Goal: Task Accomplishment & Management: Complete application form

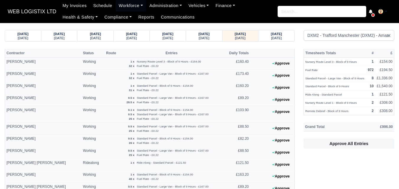
select select "1"
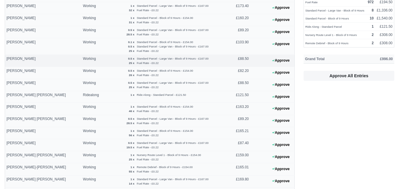
scroll to position [246, 0]
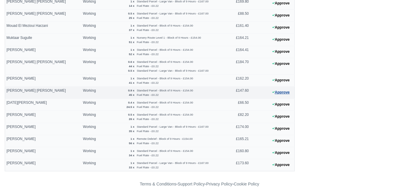
click at [279, 92] on button "Approve" at bounding box center [281, 92] width 24 height 9
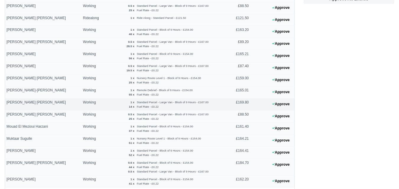
scroll to position [197, 0]
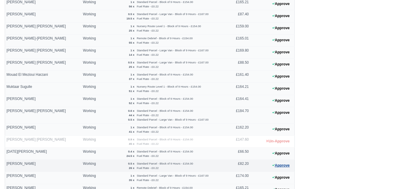
click at [285, 166] on button "Approve" at bounding box center [281, 166] width 24 height 9
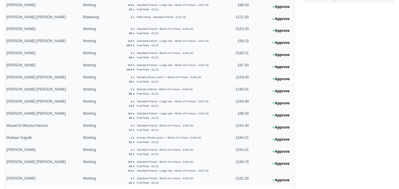
scroll to position [0, 0]
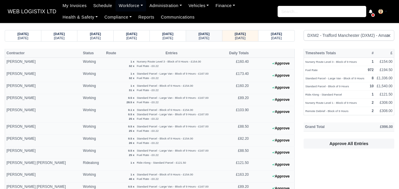
click at [212, 41] on div "27/09/2025 Saturday" at bounding box center [204, 35] width 27 height 11
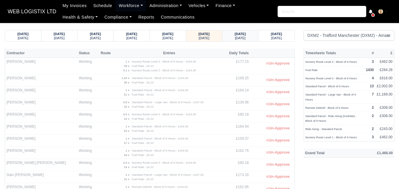
click at [236, 40] on small "[DATE]" at bounding box center [240, 38] width 11 height 4
click at [236, 38] on small "[DATE]" at bounding box center [240, 38] width 11 height 4
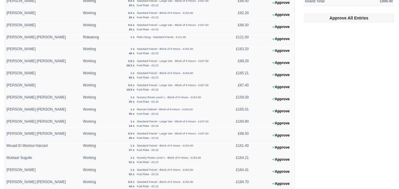
scroll to position [106, 0]
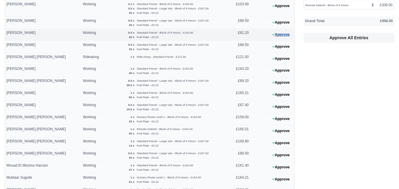
click at [273, 38] on button "Approve" at bounding box center [281, 34] width 24 height 9
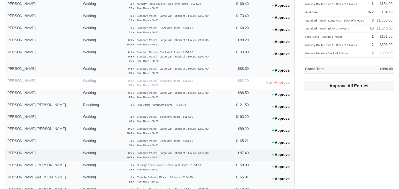
scroll to position [0, 0]
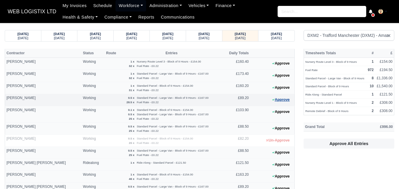
click at [275, 98] on button "Approve" at bounding box center [281, 100] width 24 height 9
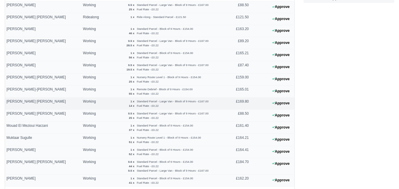
scroll to position [148, 0]
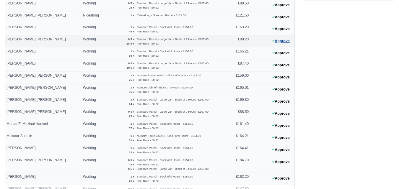
click at [280, 42] on button "Approve" at bounding box center [281, 41] width 24 height 9
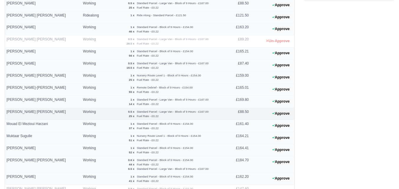
scroll to position [0, 0]
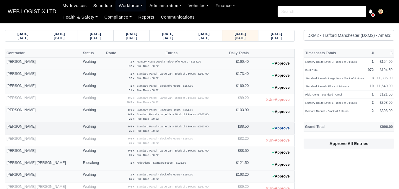
click at [285, 127] on button "Approve" at bounding box center [281, 128] width 24 height 9
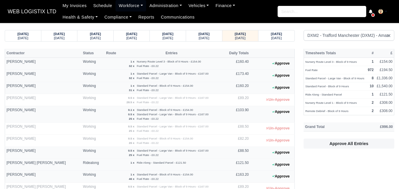
scroll to position [197, 0]
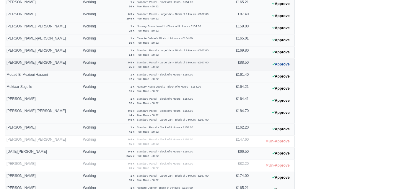
click at [283, 66] on button "Approve" at bounding box center [281, 64] width 24 height 9
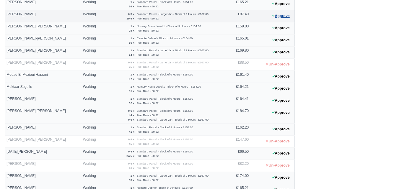
click at [287, 16] on button "Approve" at bounding box center [281, 16] width 24 height 9
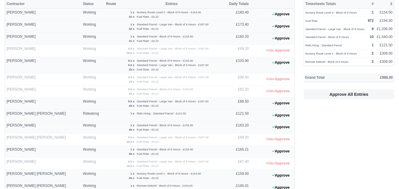
scroll to position [0, 0]
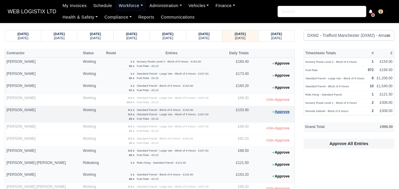
click at [277, 115] on button "Approve" at bounding box center [281, 112] width 24 height 9
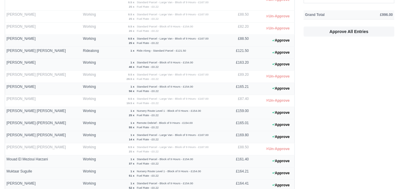
scroll to position [98, 0]
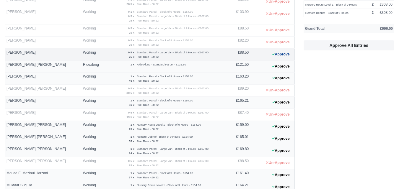
click at [287, 56] on button "Approve" at bounding box center [281, 54] width 24 height 9
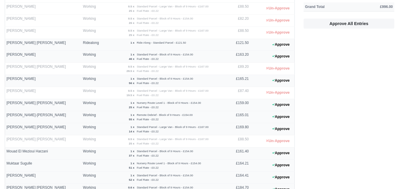
scroll to position [148, 0]
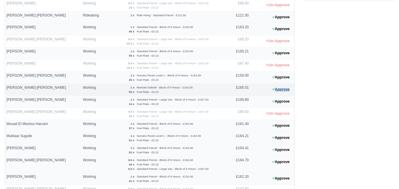
click at [280, 89] on button "Approve" at bounding box center [281, 89] width 24 height 9
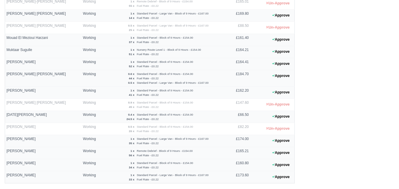
scroll to position [254, 0]
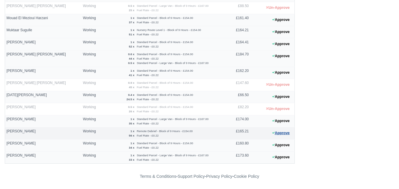
click at [289, 133] on button "Approve" at bounding box center [281, 133] width 24 height 9
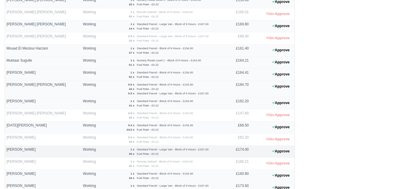
scroll to position [204, 0]
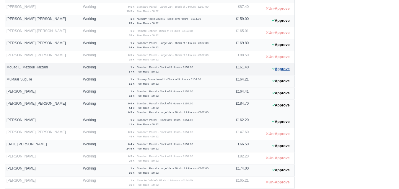
click at [278, 69] on button "Approve" at bounding box center [281, 69] width 24 height 9
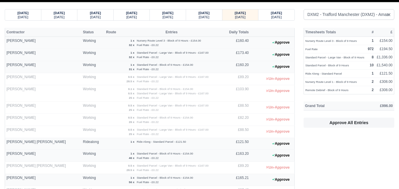
scroll to position [8, 0]
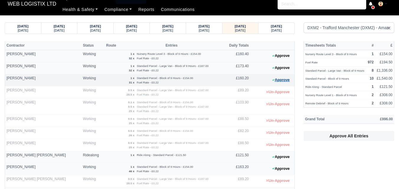
click at [283, 78] on button "Approve" at bounding box center [281, 80] width 24 height 9
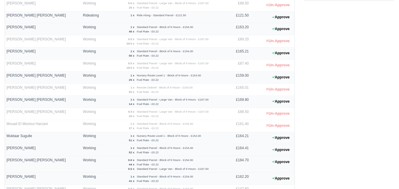
scroll to position [155, 0]
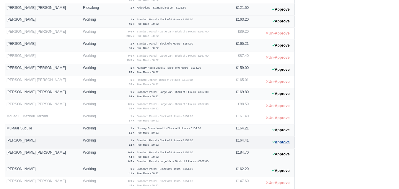
click at [281, 143] on button "Approve" at bounding box center [281, 142] width 24 height 9
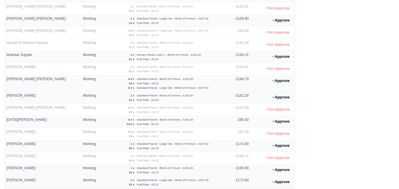
scroll to position [254, 0]
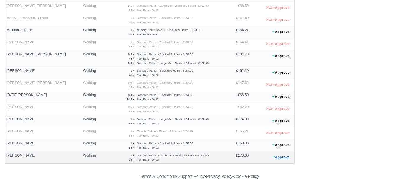
click at [281, 158] on button "Approve" at bounding box center [281, 157] width 24 height 9
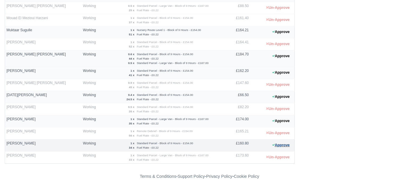
click at [281, 145] on button "Approve" at bounding box center [281, 145] width 24 height 9
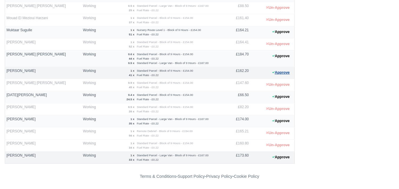
click at [273, 74] on icon at bounding box center [273, 73] width 2 height 4
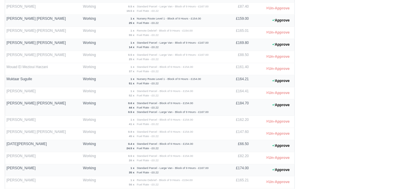
scroll to position [106, 0]
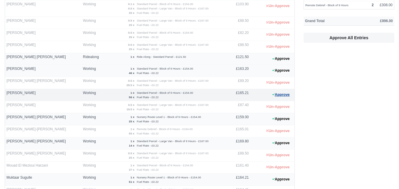
click at [281, 96] on button "Approve" at bounding box center [281, 95] width 24 height 9
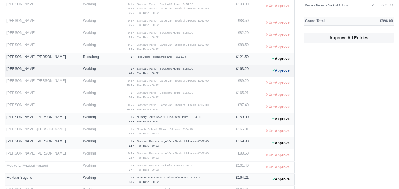
click at [286, 74] on button "Approve" at bounding box center [281, 70] width 24 height 9
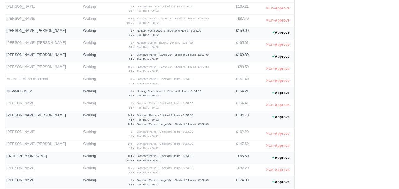
scroll to position [204, 0]
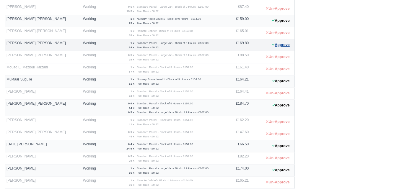
click at [272, 46] on icon at bounding box center [273, 45] width 2 height 4
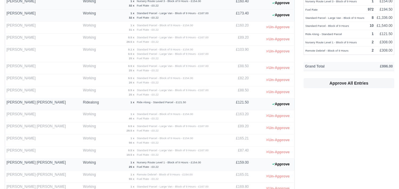
scroll to position [0, 0]
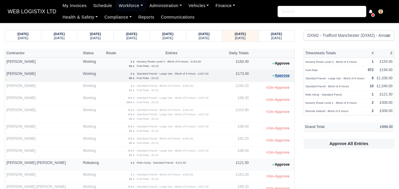
click at [283, 77] on button "Approve" at bounding box center [281, 76] width 24 height 9
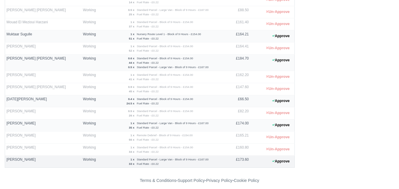
scroll to position [254, 0]
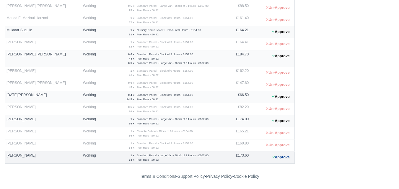
click at [283, 160] on button "Approve" at bounding box center [281, 157] width 24 height 9
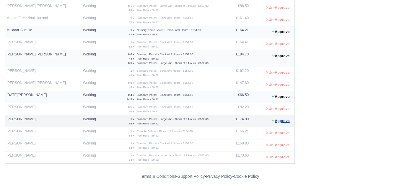
click at [276, 118] on button "Approve" at bounding box center [281, 121] width 24 height 9
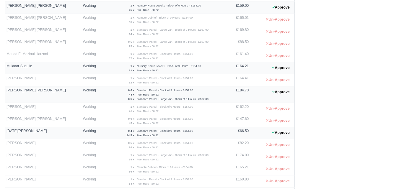
scroll to position [204, 0]
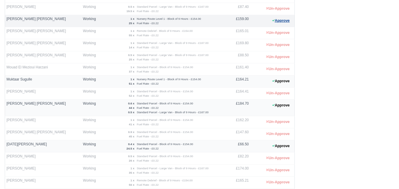
click at [280, 22] on button "Approve" at bounding box center [281, 21] width 24 height 9
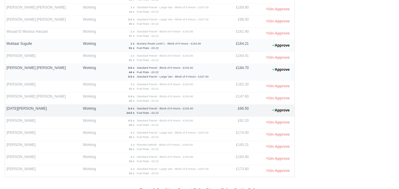
scroll to position [254, 0]
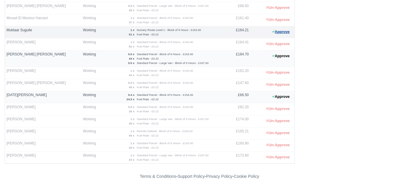
click at [285, 31] on button "Approve" at bounding box center [281, 32] width 24 height 9
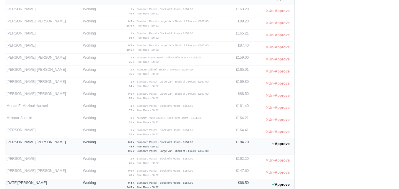
scroll to position [8, 0]
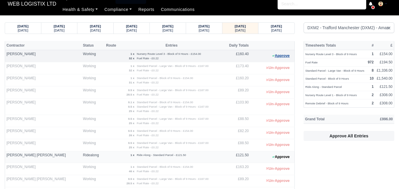
click at [275, 56] on button "Approve" at bounding box center [281, 56] width 24 height 9
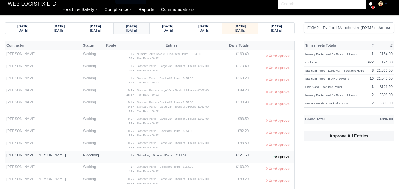
click at [133, 29] on small "[DATE]" at bounding box center [131, 31] width 11 height 4
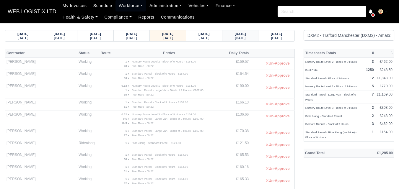
click at [235, 36] on small "[DATE]" at bounding box center [240, 38] width 11 height 4
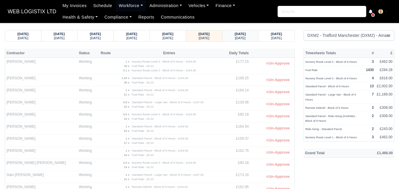
click at [246, 32] on strong "28/09/2025" at bounding box center [240, 34] width 11 height 4
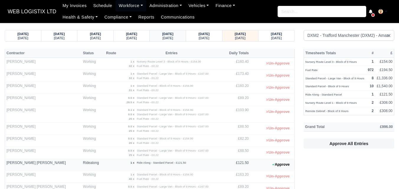
click at [166, 36] on small "[DATE]" at bounding box center [168, 38] width 11 height 4
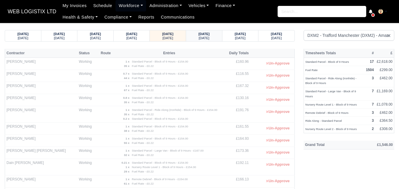
click at [199, 36] on small "[DATE]" at bounding box center [204, 38] width 11 height 4
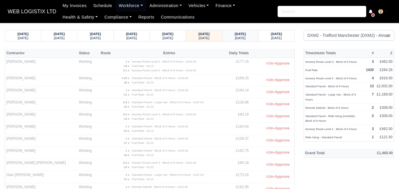
click at [239, 35] on strong "28/09/2025" at bounding box center [240, 34] width 11 height 4
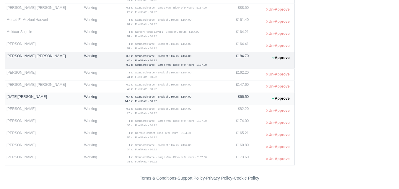
scroll to position [242, 0]
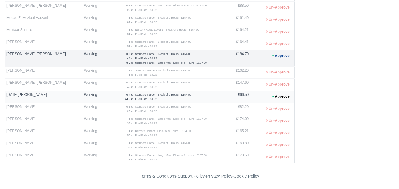
click at [280, 57] on button "Approve" at bounding box center [281, 56] width 24 height 9
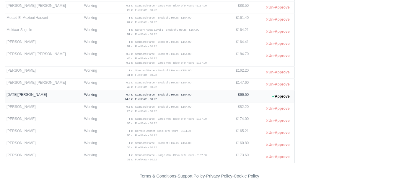
click at [282, 99] on button "Approve" at bounding box center [281, 96] width 24 height 9
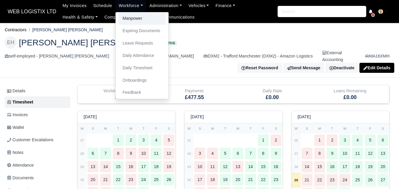
click at [123, 23] on link "Manpower" at bounding box center [142, 18] width 48 height 12
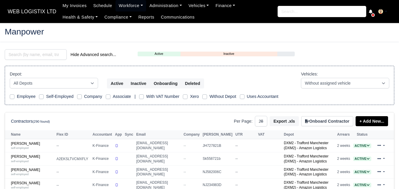
select select "25"
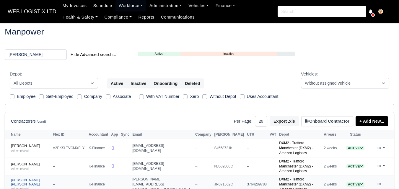
type input "ian"
click at [27, 187] on small "self-employed" at bounding box center [20, 188] width 18 height 3
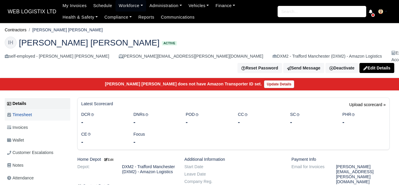
click at [25, 111] on span "Timesheet" at bounding box center [19, 114] width 25 height 7
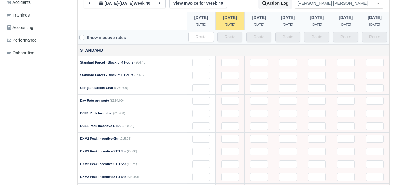
scroll to position [148, 0]
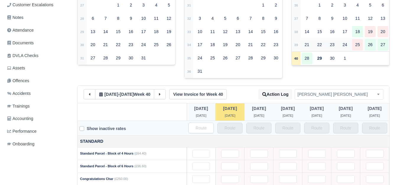
click at [296, 43] on strong "39" at bounding box center [296, 45] width 4 height 4
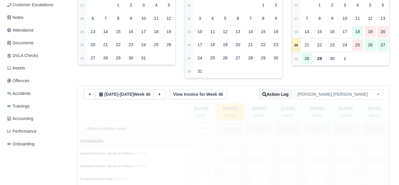
type input "1"
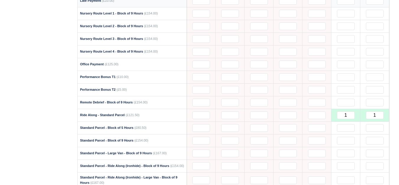
scroll to position [493, 0]
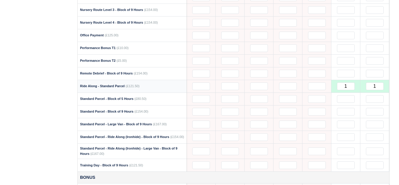
click at [369, 80] on td "1" at bounding box center [375, 86] width 29 height 13
drag, startPoint x: 372, startPoint y: 82, endPoint x: 379, endPoint y: 85, distance: 7.4
click at [379, 85] on td "1" at bounding box center [375, 86] width 29 height 13
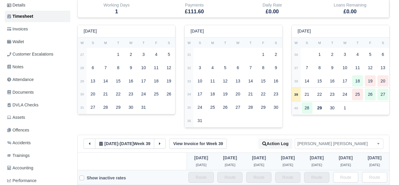
scroll to position [49, 0]
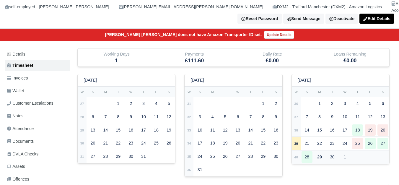
click at [296, 150] on td "40" at bounding box center [296, 156] width 9 height 13
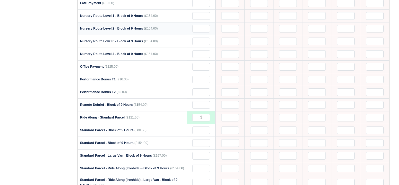
scroll to position [493, 0]
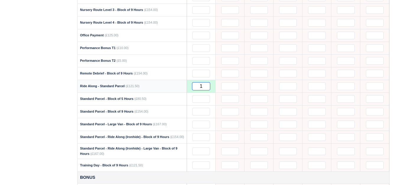
drag, startPoint x: 198, startPoint y: 82, endPoint x: 206, endPoint y: 83, distance: 8.4
click at [206, 83] on input "1" at bounding box center [201, 86] width 18 height 8
click at [46, 62] on div "Details Timesheet Invoices Wallet Customer Escalations Notes Attendance Documen…" at bounding box center [39, 71] width 68 height 933
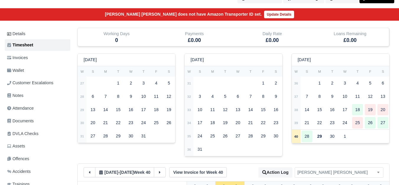
scroll to position [0, 0]
